Goal: Transaction & Acquisition: Purchase product/service

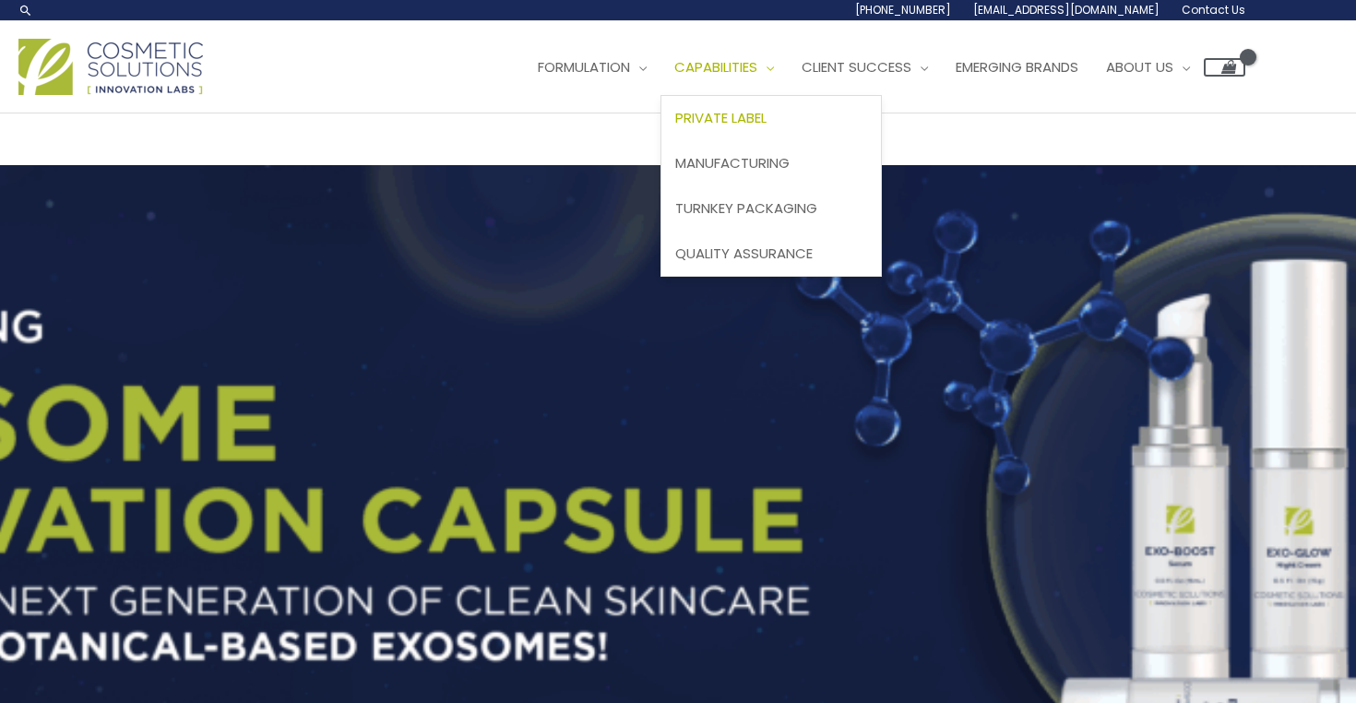
click at [675, 127] on span "Private Label" at bounding box center [720, 117] width 91 height 19
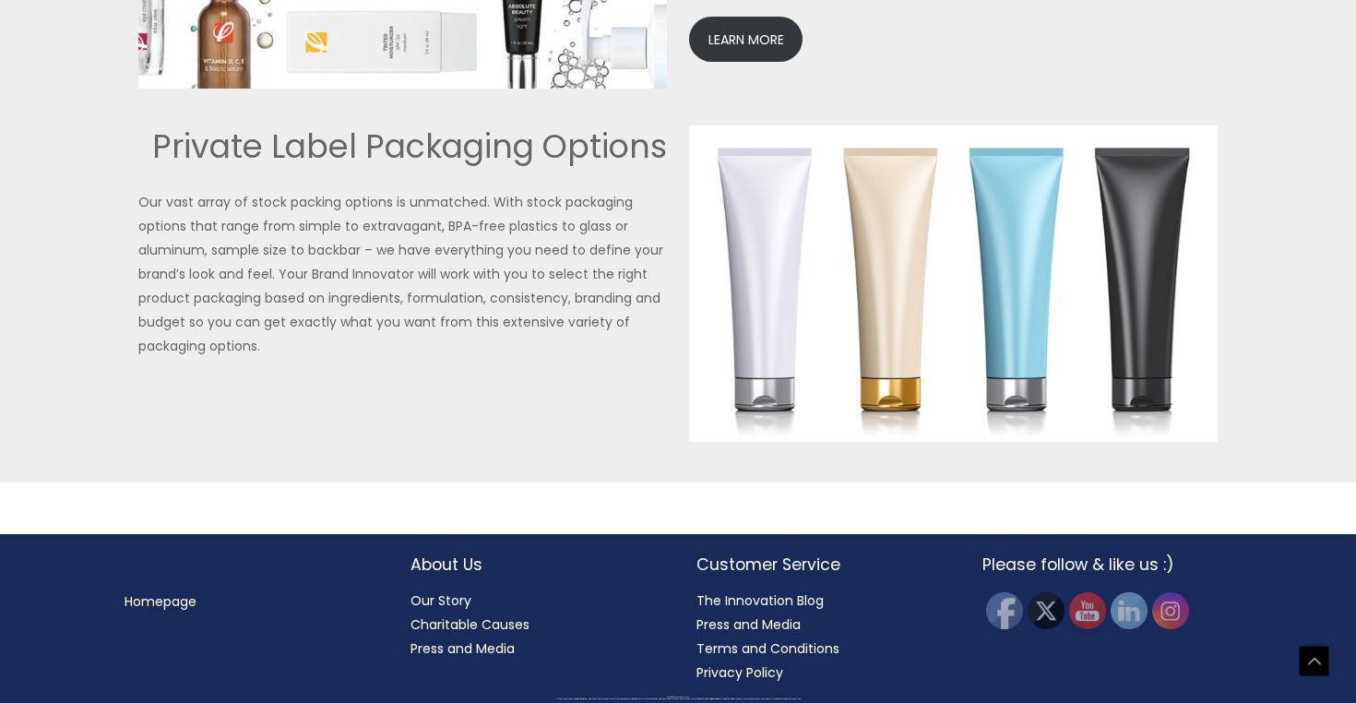
scroll to position [4608, 0]
click at [772, 62] on link "LEARN MORE" at bounding box center [745, 39] width 113 height 45
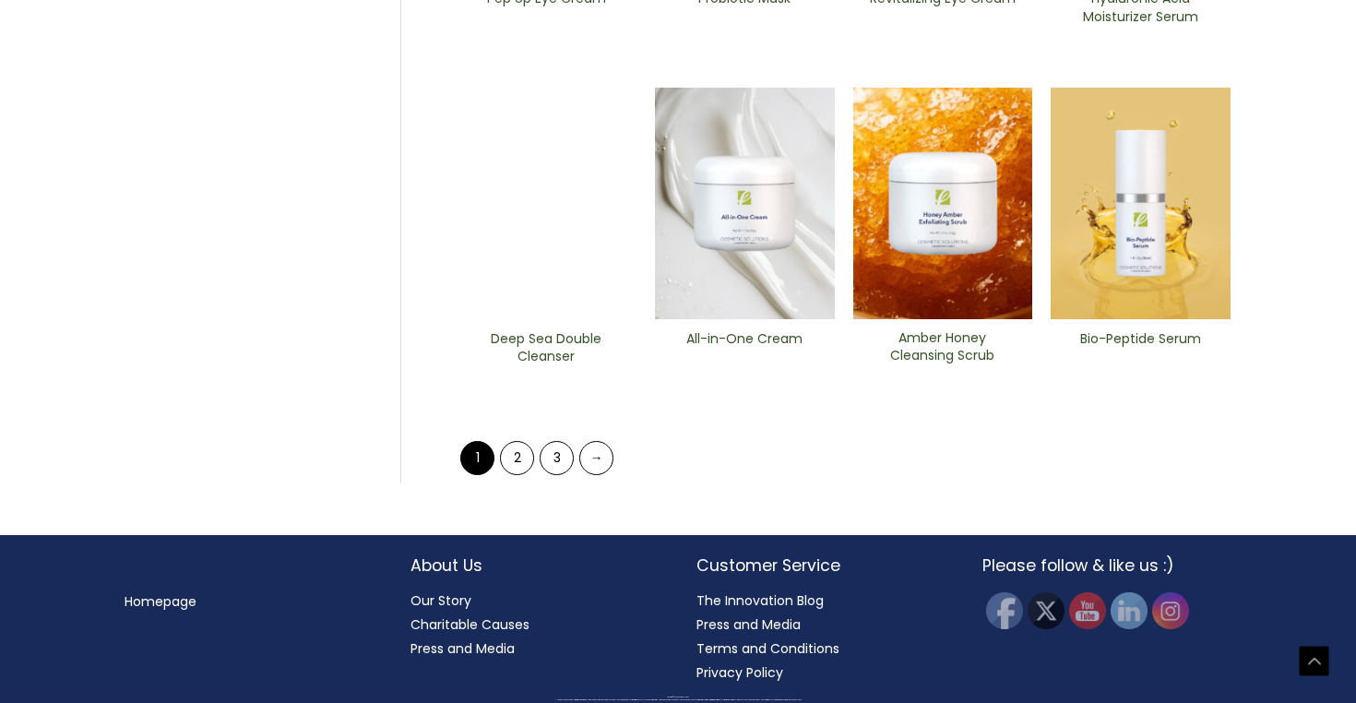
scroll to position [1123, 0]
click at [766, 320] on img at bounding box center [745, 204] width 180 height 232
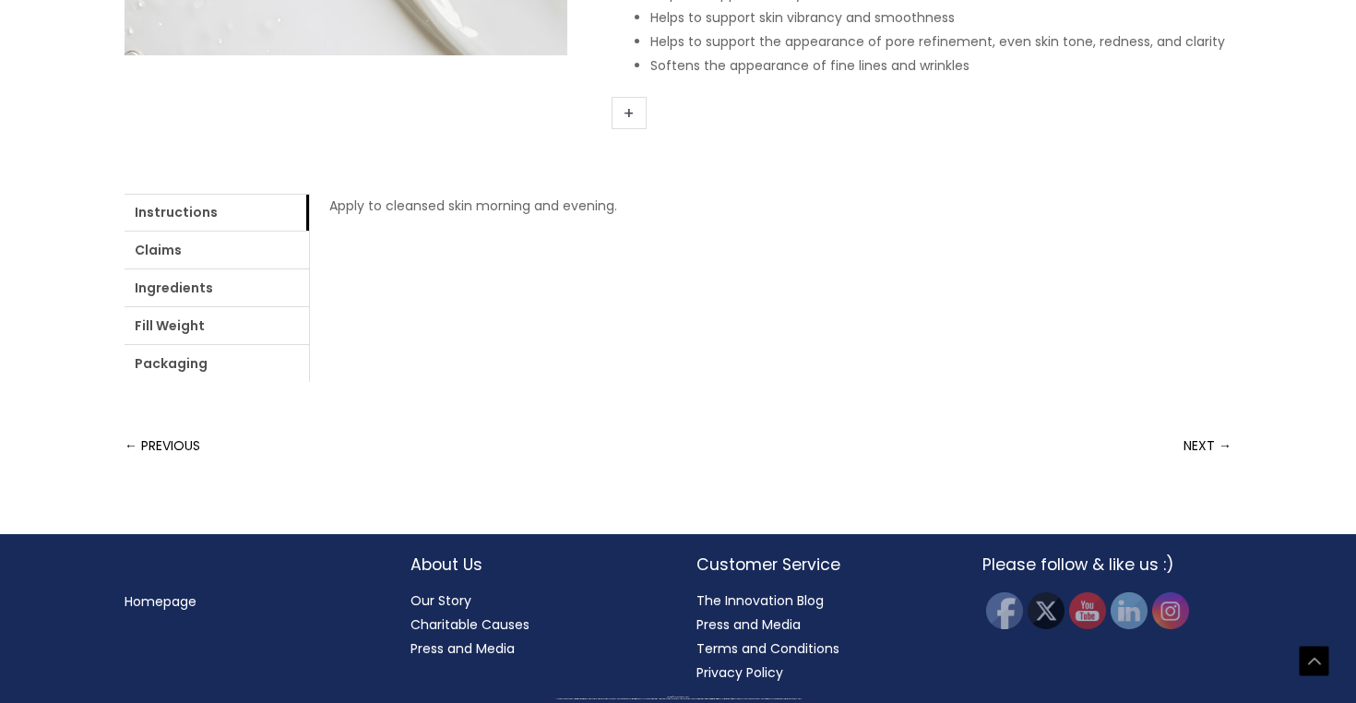
scroll to position [776, 0]
click at [630, 129] on link "+" at bounding box center [629, 113] width 35 height 32
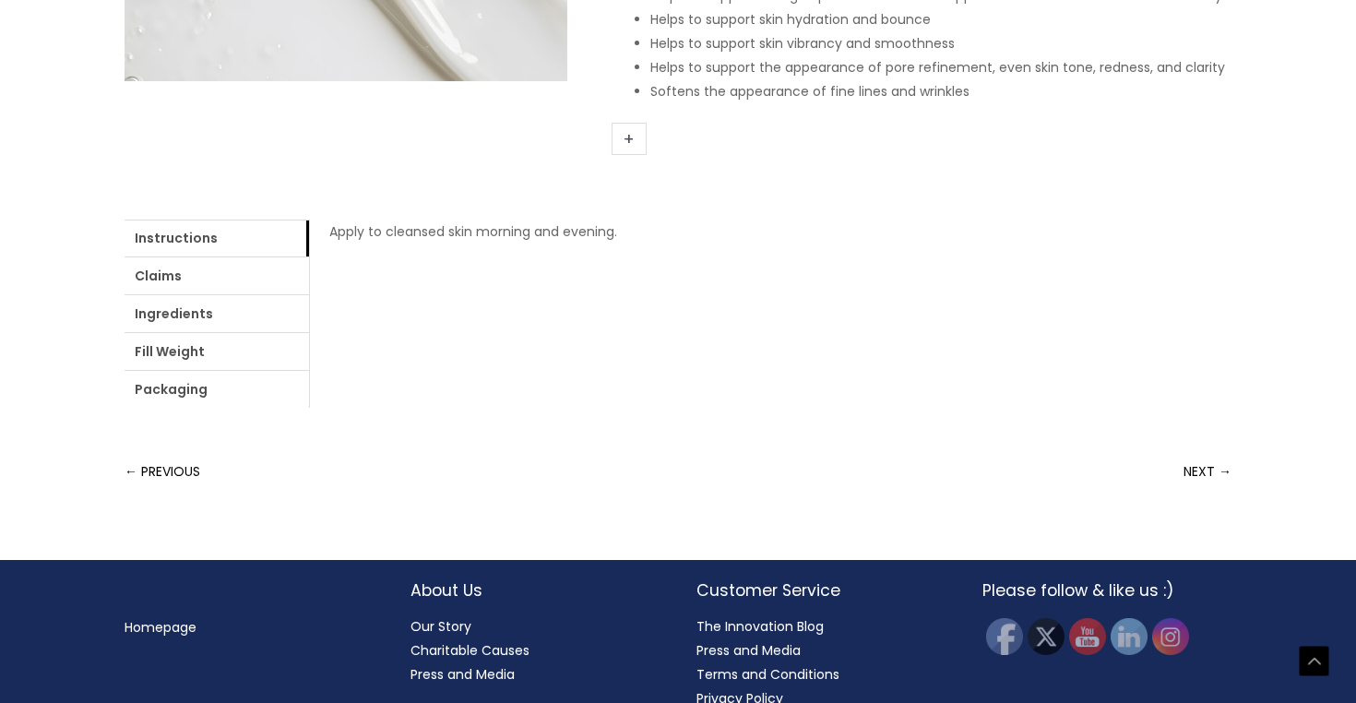
scroll to position [710, 0]
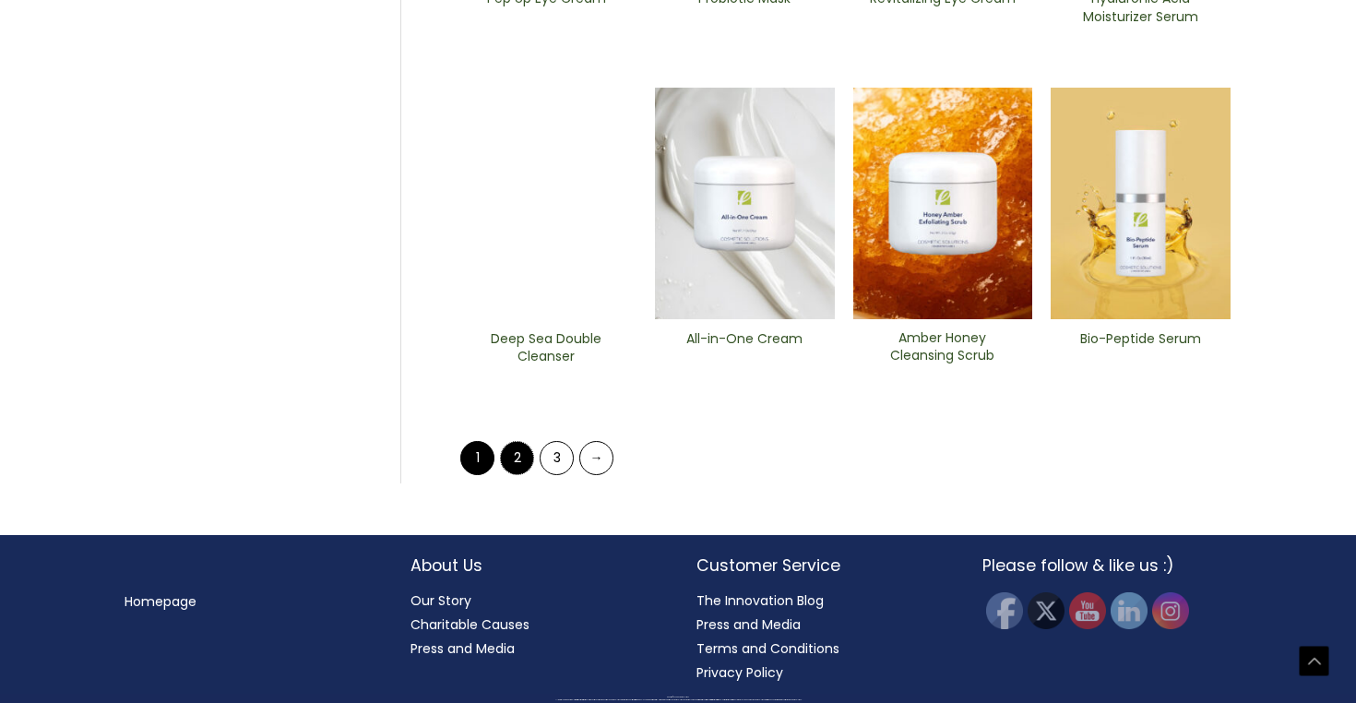
click at [517, 475] on link "2" at bounding box center [517, 458] width 34 height 34
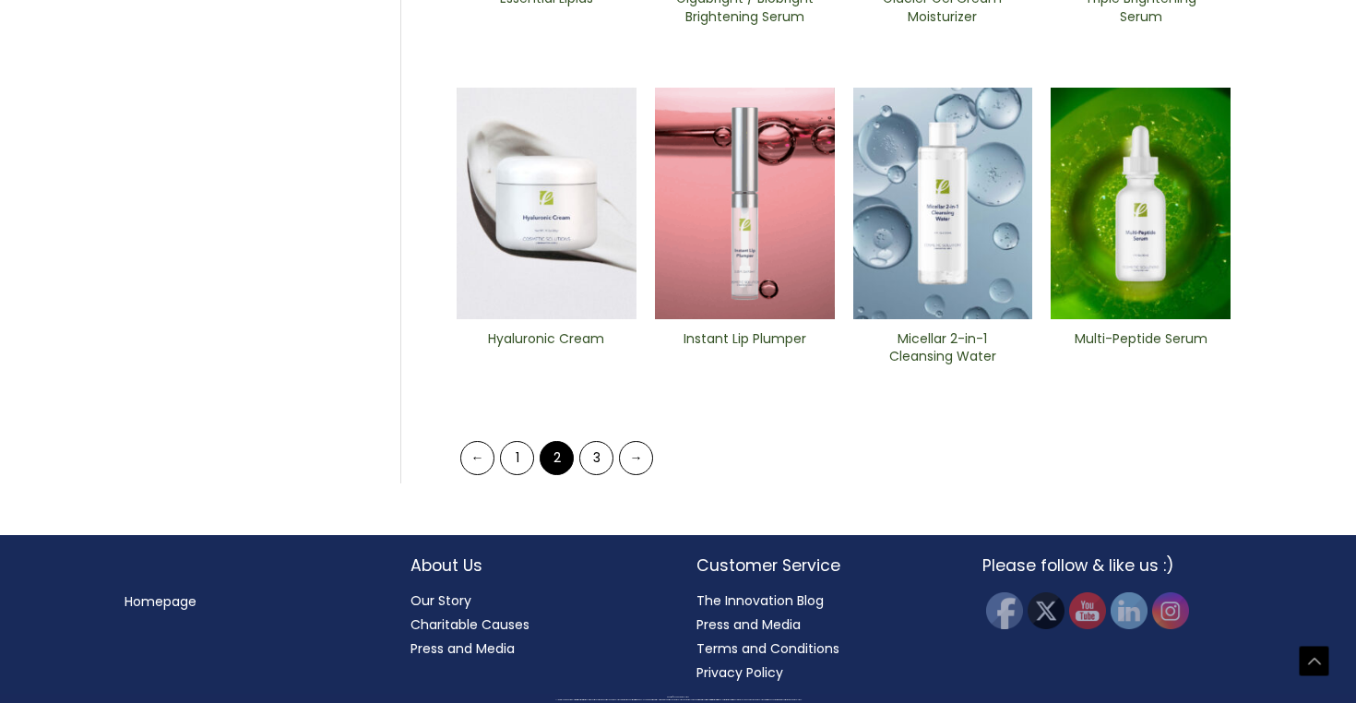
scroll to position [1182, 0]
click at [527, 320] on img at bounding box center [547, 204] width 180 height 232
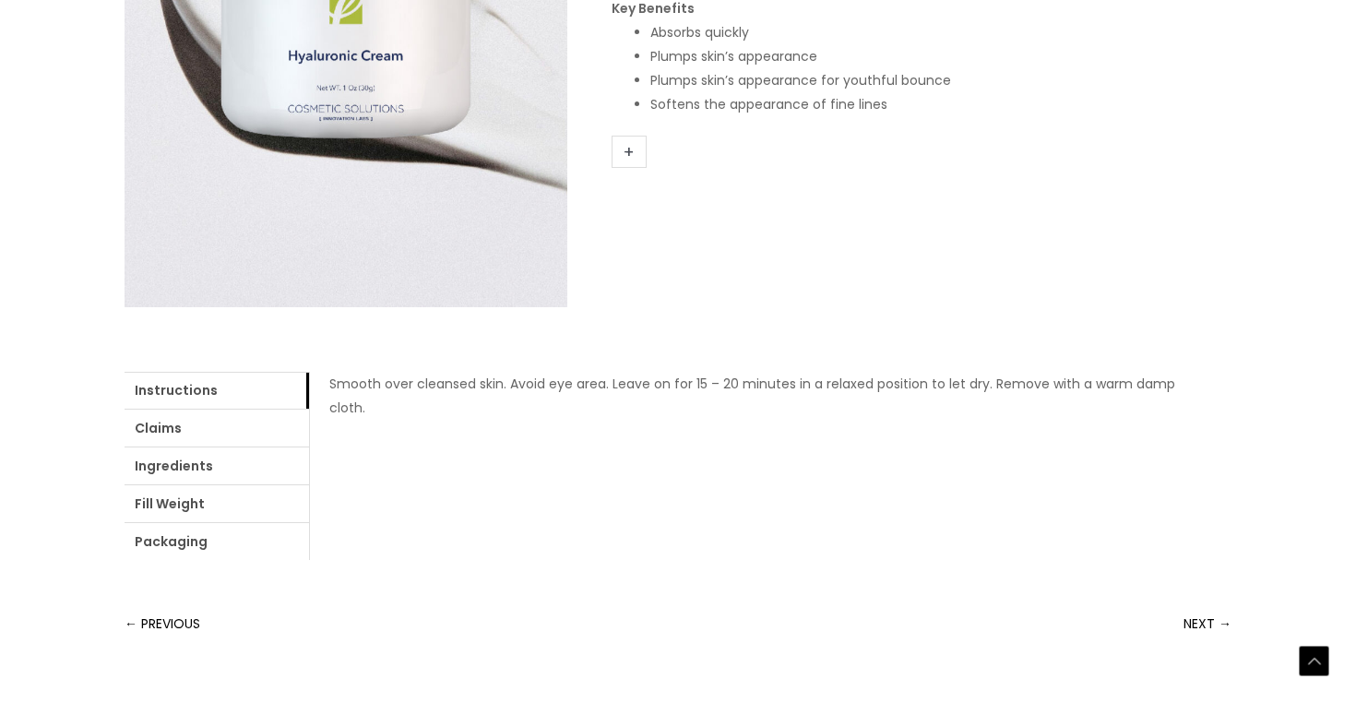
scroll to position [488, 0]
